Goal: Information Seeking & Learning: Learn about a topic

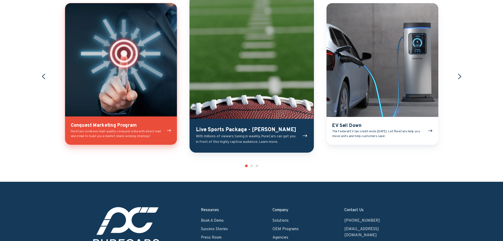
scroll to position [660, 0]
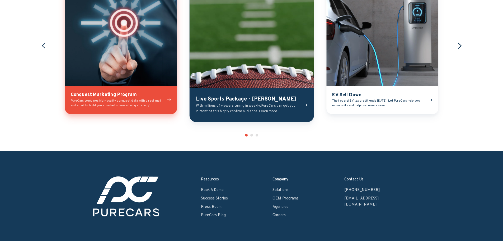
click at [458, 47] on icon "Next slide" at bounding box center [459, 45] width 7 height 7
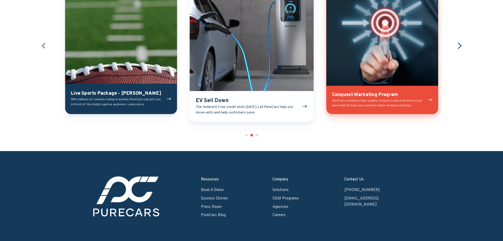
click at [458, 47] on icon "Next slide" at bounding box center [459, 45] width 7 height 7
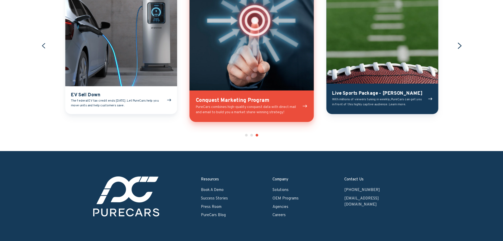
click at [458, 47] on icon "Go to first slide" at bounding box center [459, 45] width 7 height 7
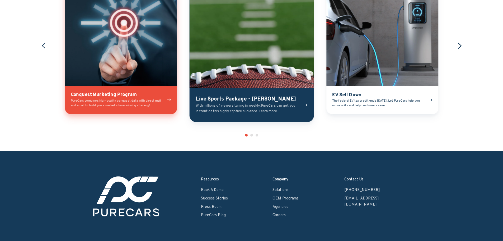
click at [458, 47] on icon "Next slide" at bounding box center [459, 45] width 7 height 7
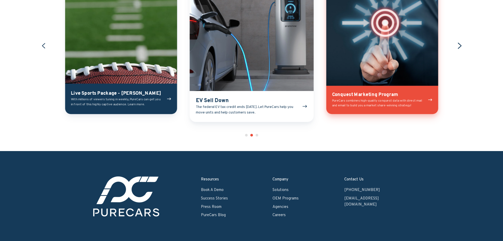
click at [458, 47] on icon "Next slide" at bounding box center [459, 45] width 7 height 7
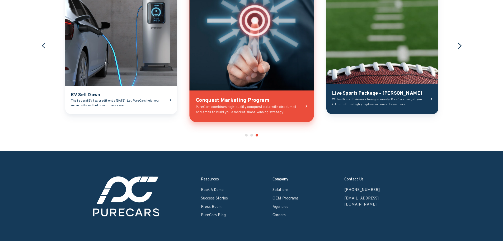
click at [458, 47] on icon "Go to first slide" at bounding box center [459, 45] width 7 height 7
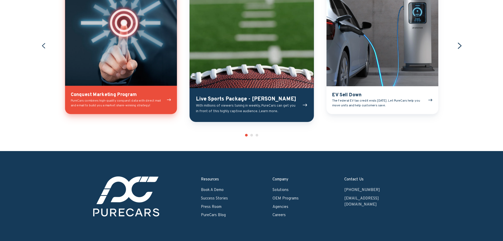
click at [458, 47] on icon "Next slide" at bounding box center [459, 45] width 7 height 7
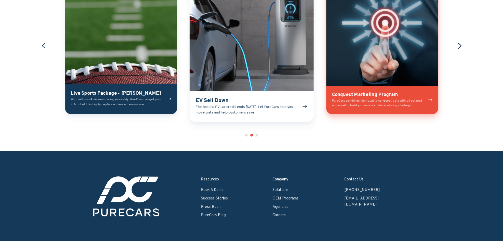
click at [458, 47] on icon "Next slide" at bounding box center [459, 45] width 7 height 7
